Goal: Task Accomplishment & Management: Use online tool/utility

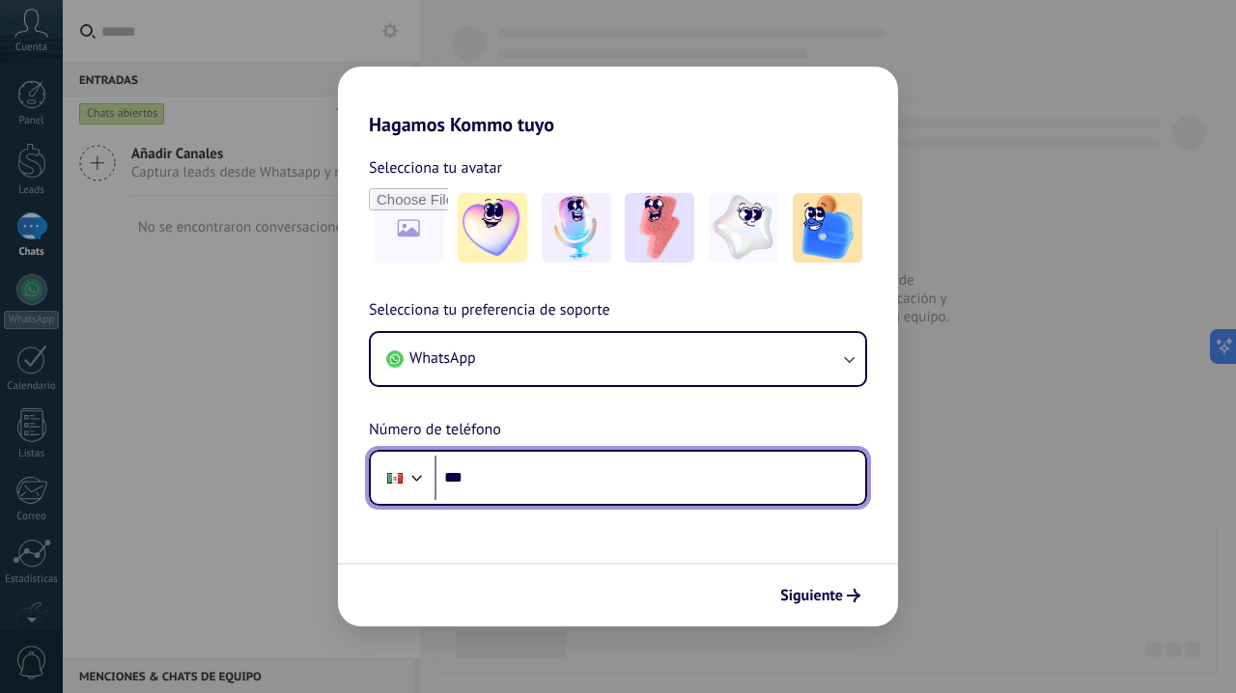
click at [780, 498] on input "***" at bounding box center [649, 478] width 431 height 44
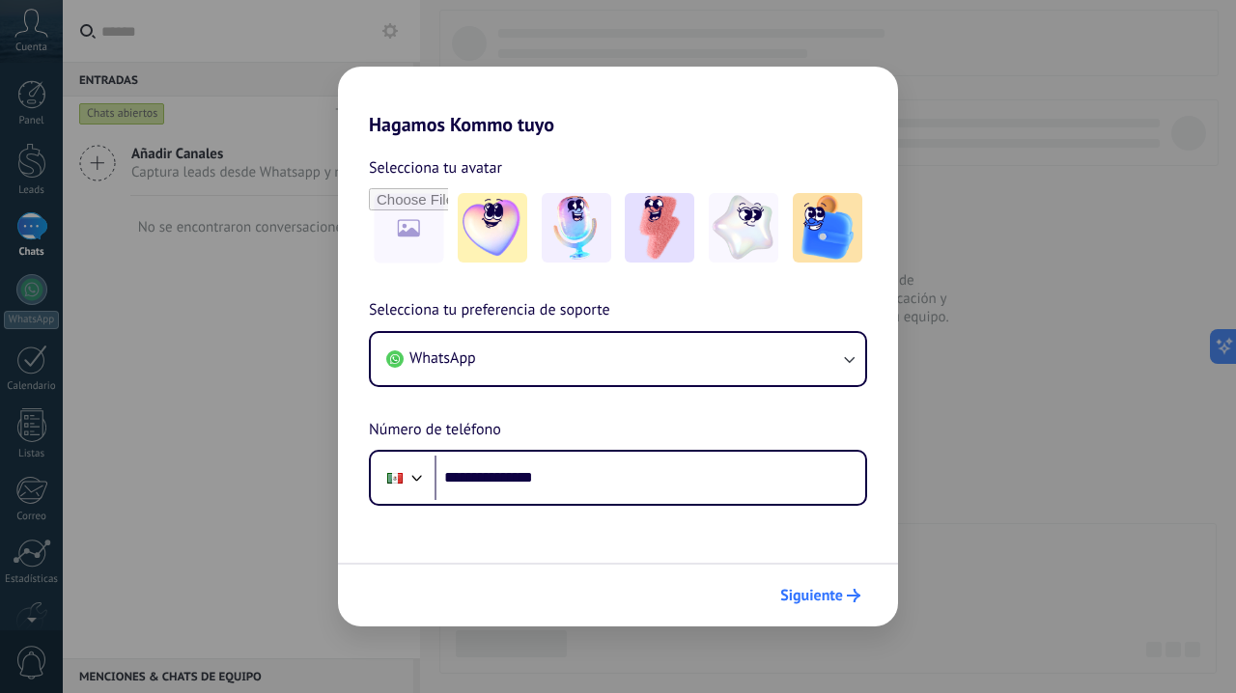
click at [805, 598] on span "Siguiente" at bounding box center [811, 596] width 63 height 14
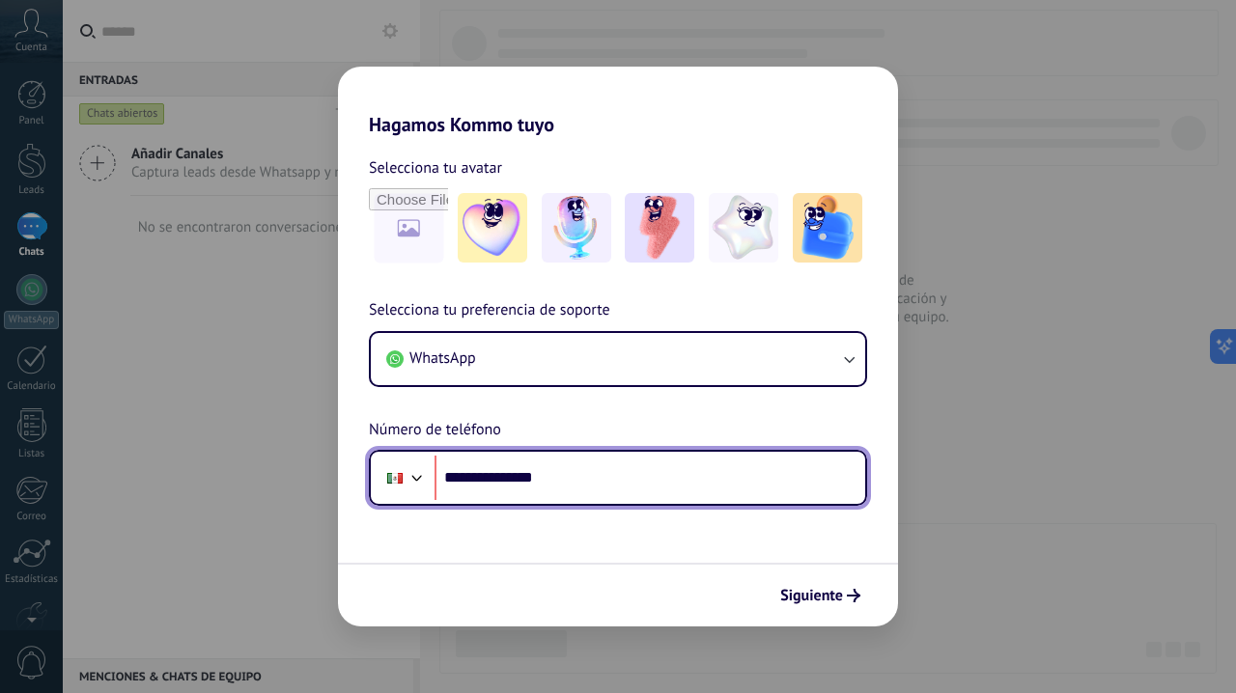
drag, startPoint x: 716, startPoint y: 496, endPoint x: 709, endPoint y: 488, distance: 11.6
click at [715, 496] on input "**********" at bounding box center [649, 478] width 431 height 44
type input "**********"
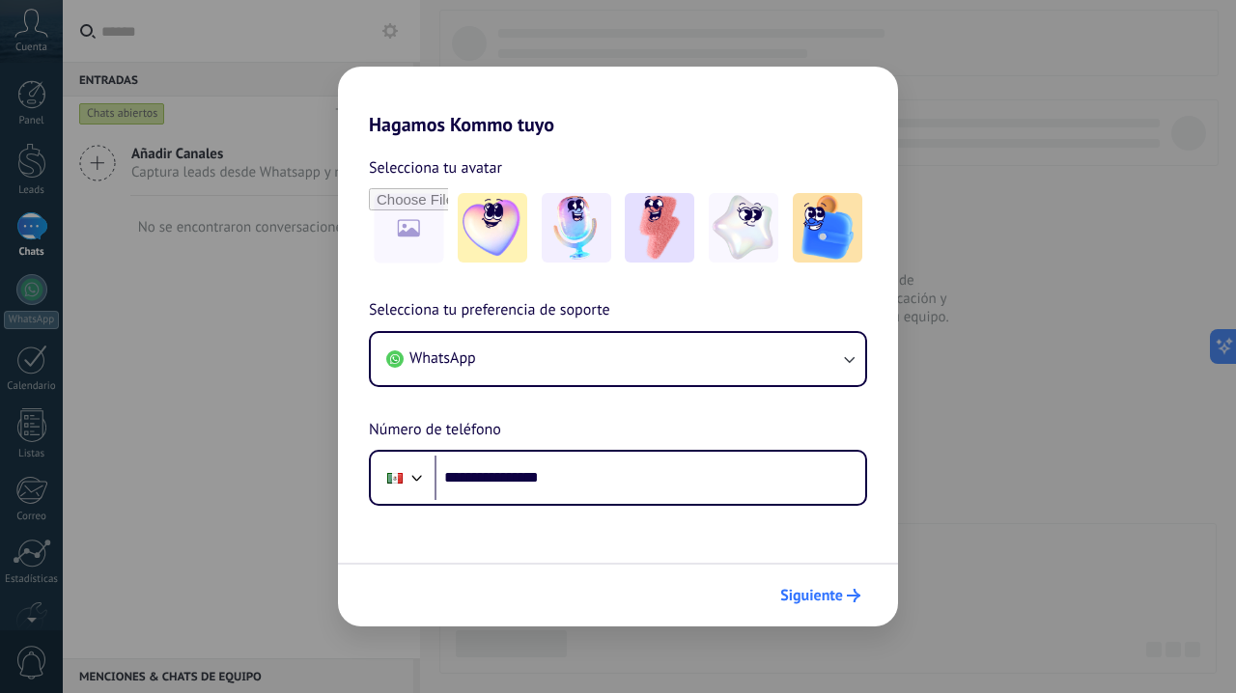
click at [817, 593] on span "Siguiente" at bounding box center [811, 596] width 63 height 14
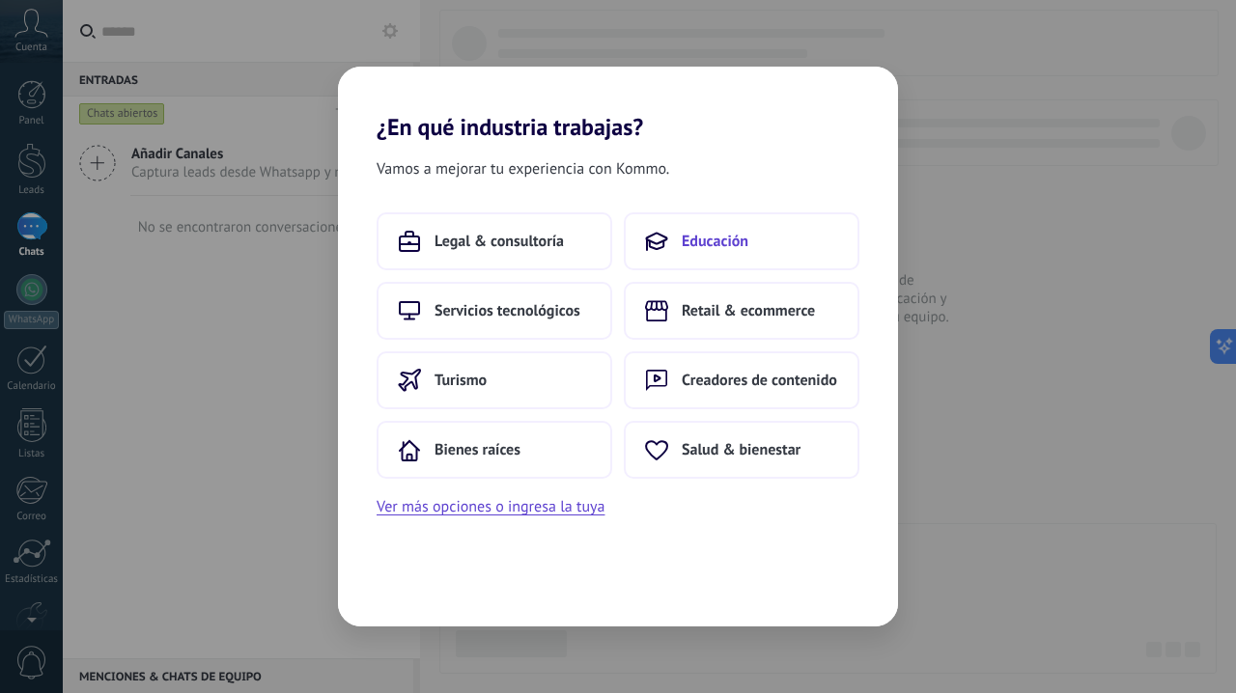
click at [654, 240] on icon at bounding box center [656, 241] width 23 height 23
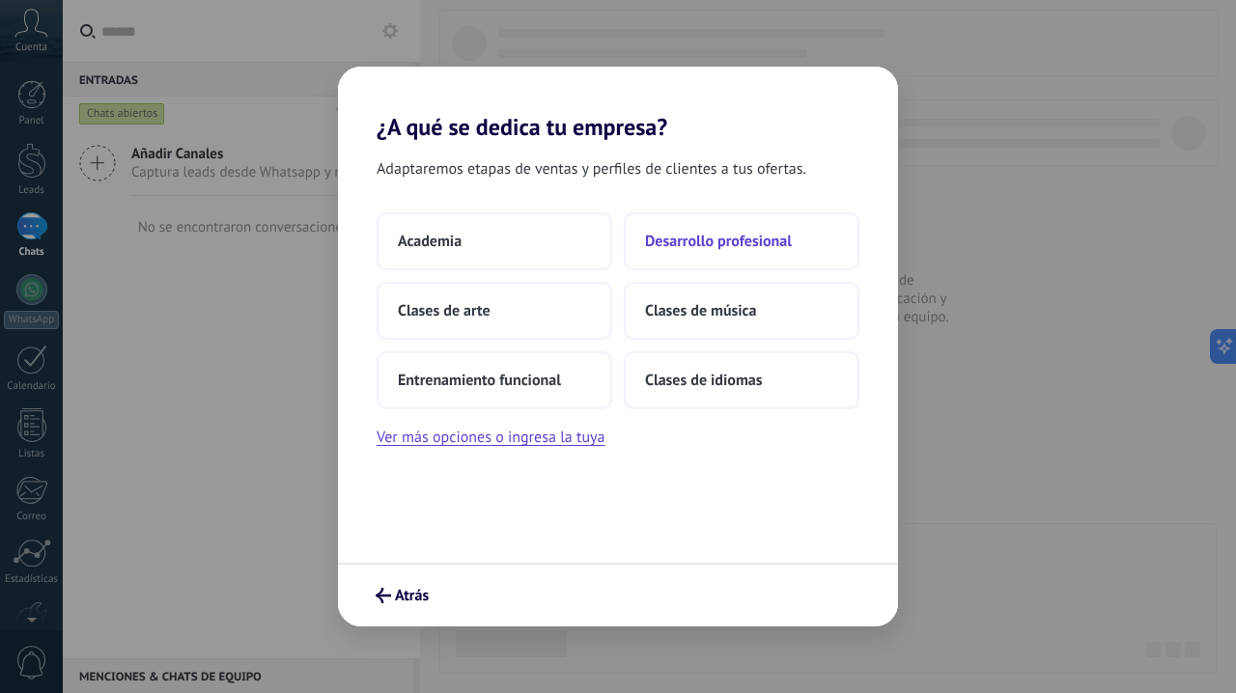
click at [733, 251] on span "Desarrollo profesional" at bounding box center [718, 241] width 147 height 19
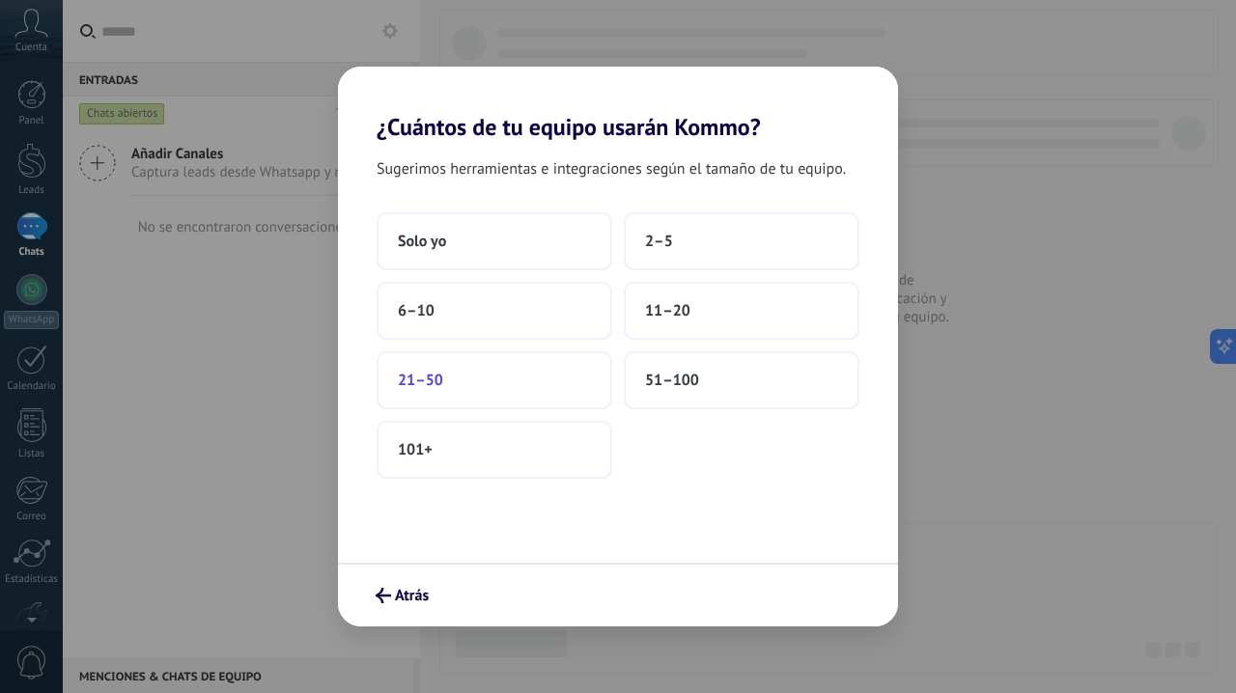
click at [538, 386] on button "21–50" at bounding box center [495, 380] width 236 height 58
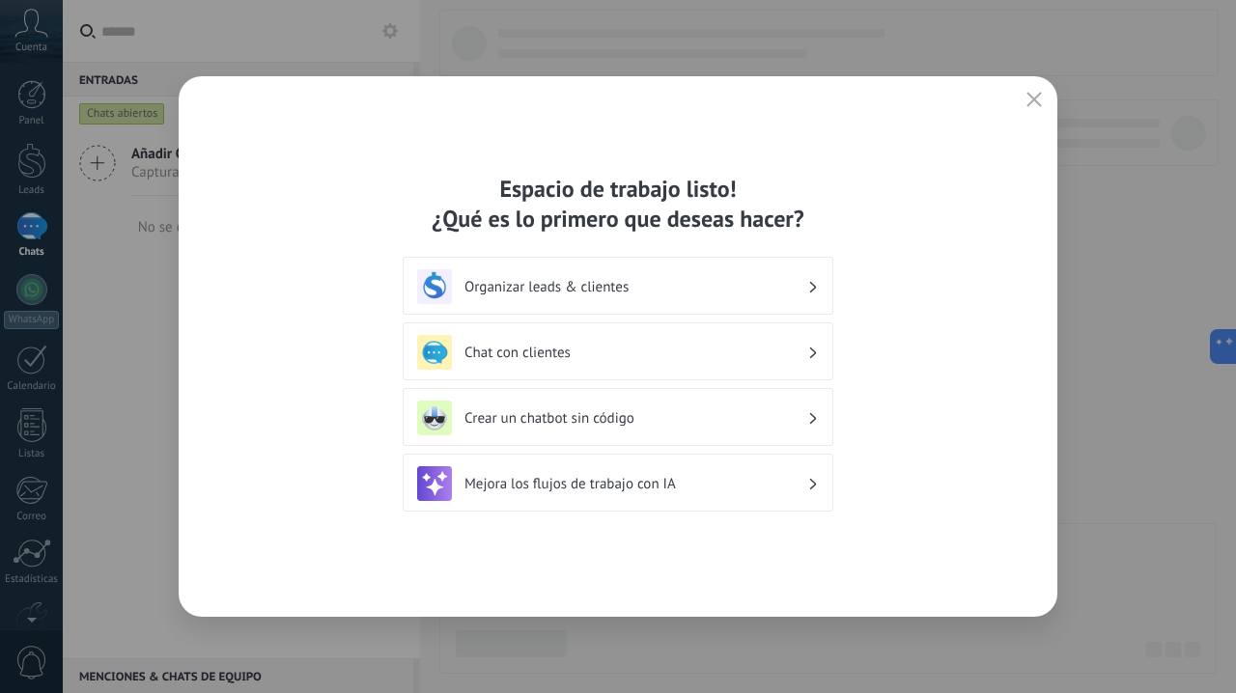
click at [539, 293] on h3 "Organizar leads & clientes" at bounding box center [635, 287] width 343 height 18
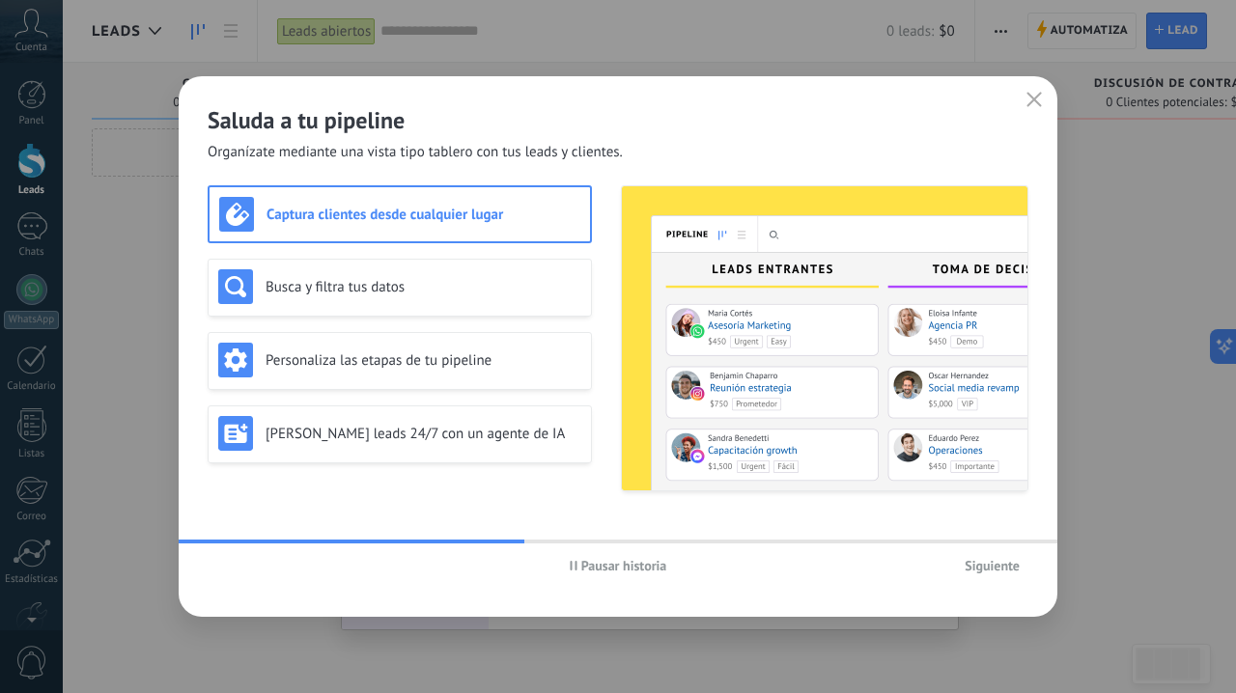
click at [980, 562] on span "Siguiente" at bounding box center [992, 566] width 55 height 14
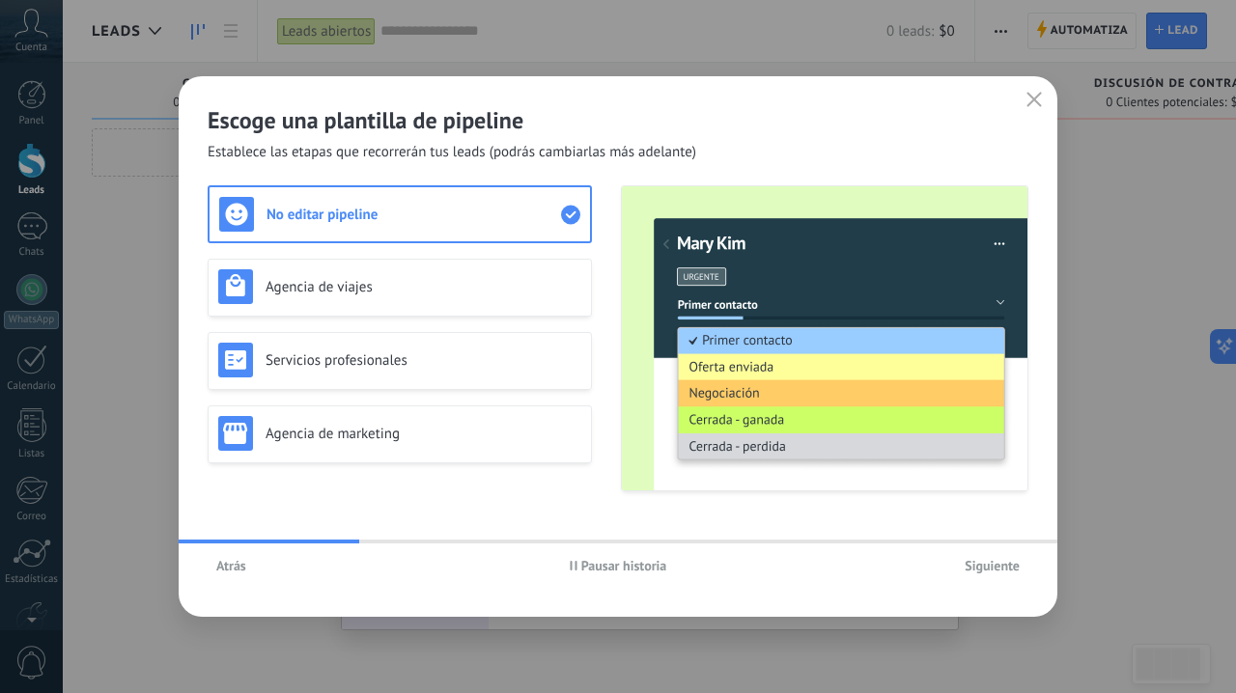
click at [1047, 103] on div "Escoge una plantilla de pipeline Establece las etapas que recorrerán tus leads …" at bounding box center [618, 119] width 879 height 86
click at [1041, 102] on icon "button" at bounding box center [1033, 99] width 15 height 15
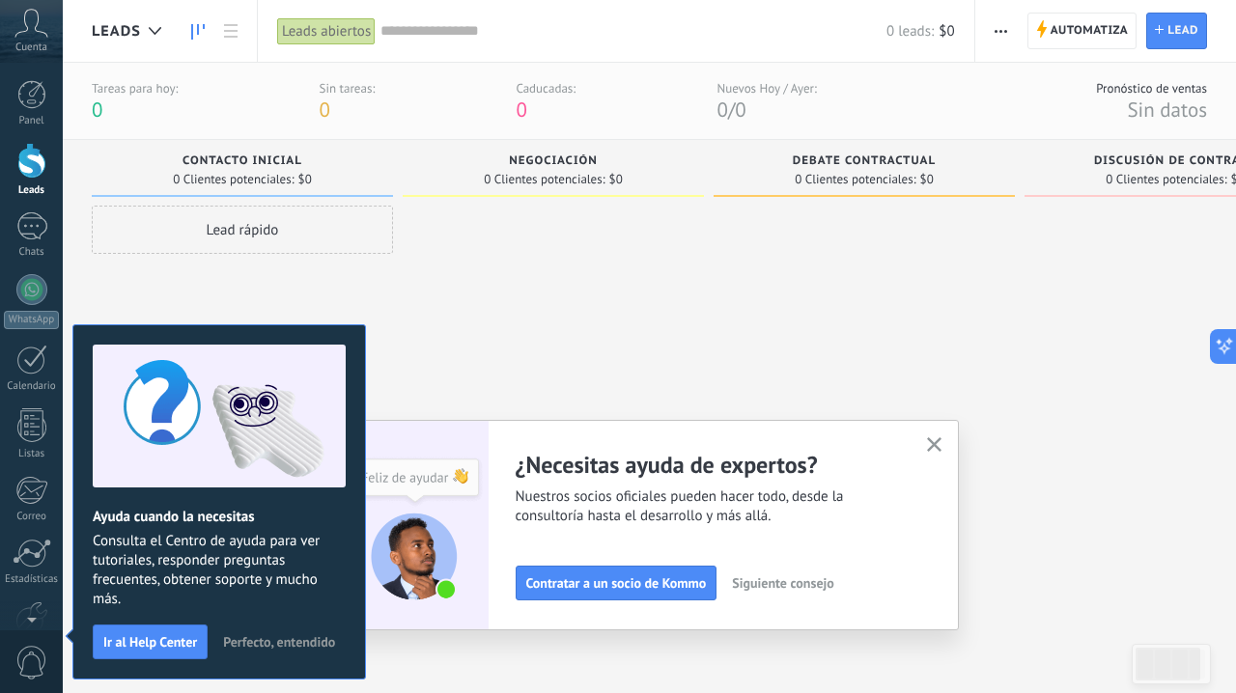
click at [278, 638] on span "Perfecto, entendido" at bounding box center [279, 642] width 112 height 14
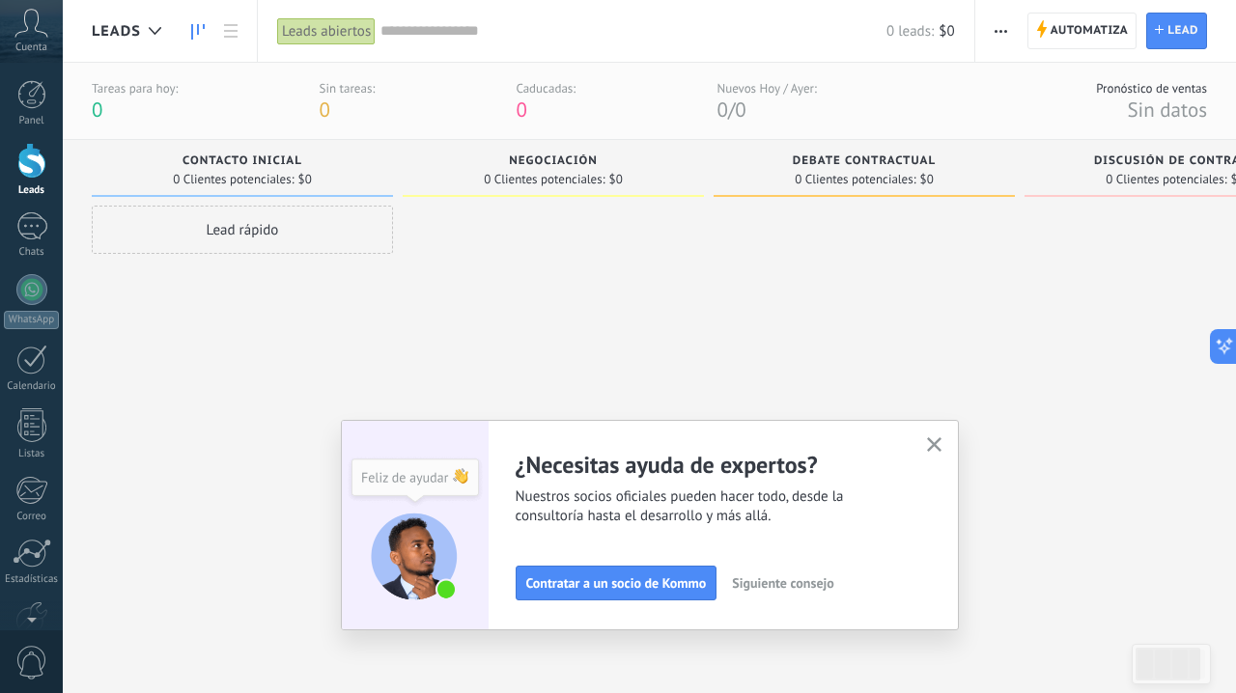
click at [933, 441] on icon "button" at bounding box center [934, 444] width 14 height 14
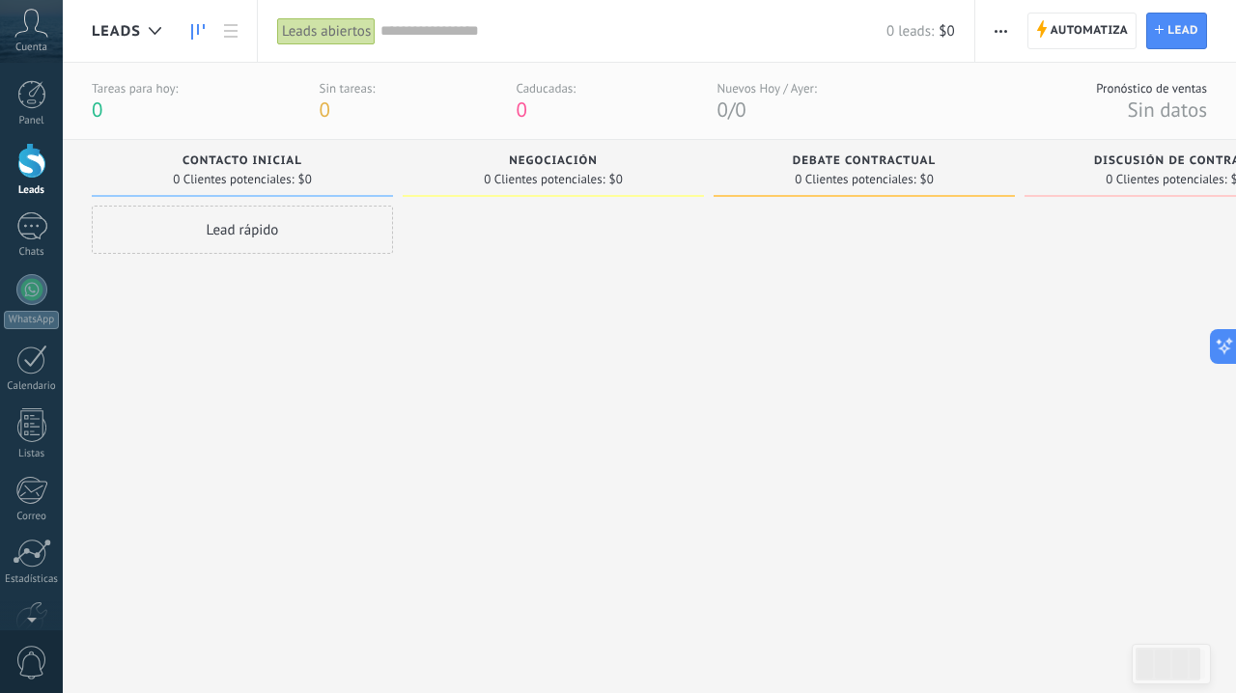
click at [287, 244] on div "Lead rápido" at bounding box center [242, 230] width 301 height 48
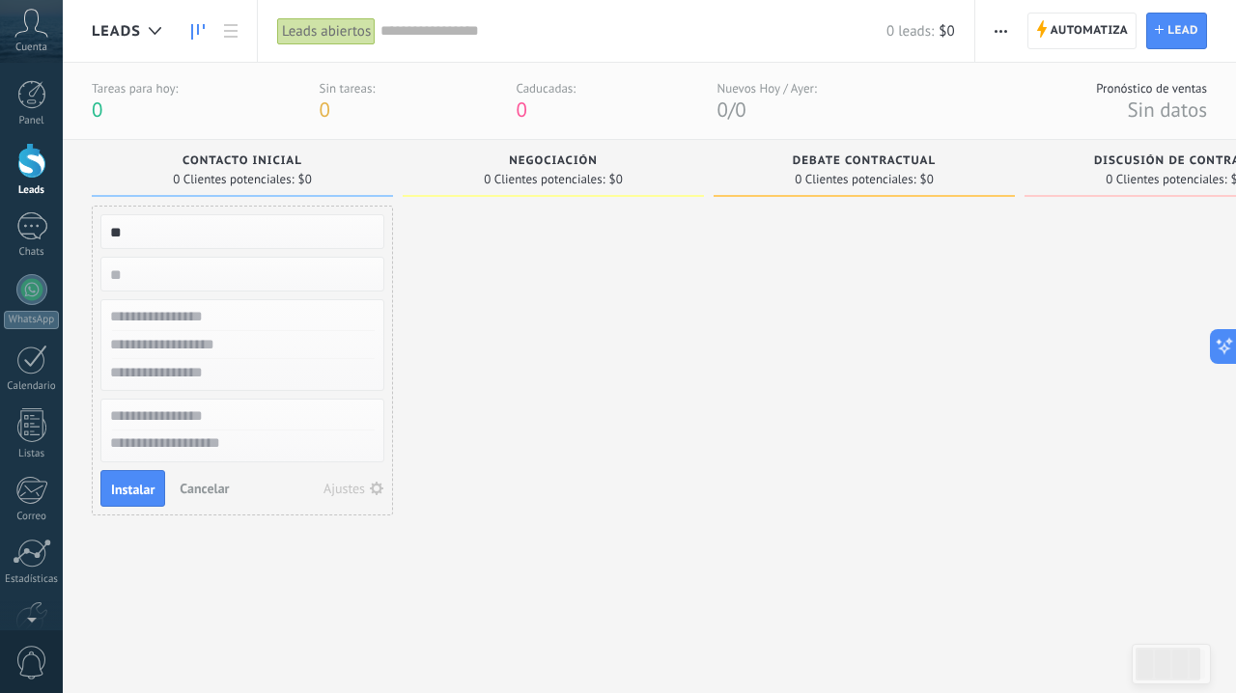
type input "*"
click at [462, 384] on div at bounding box center [553, 426] width 301 height 441
